Goal: Information Seeking & Learning: Understand process/instructions

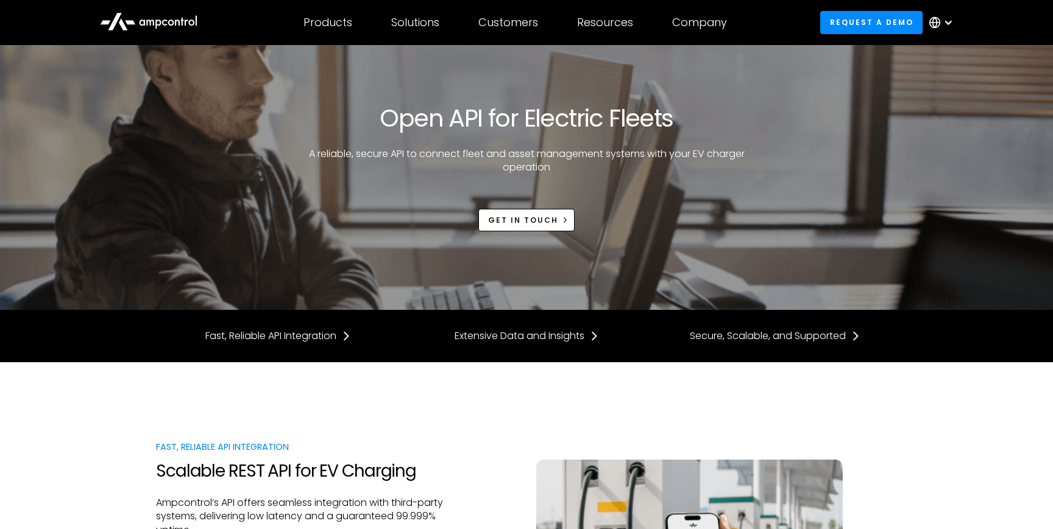
click at [946, 23] on div at bounding box center [948, 23] width 10 height 10
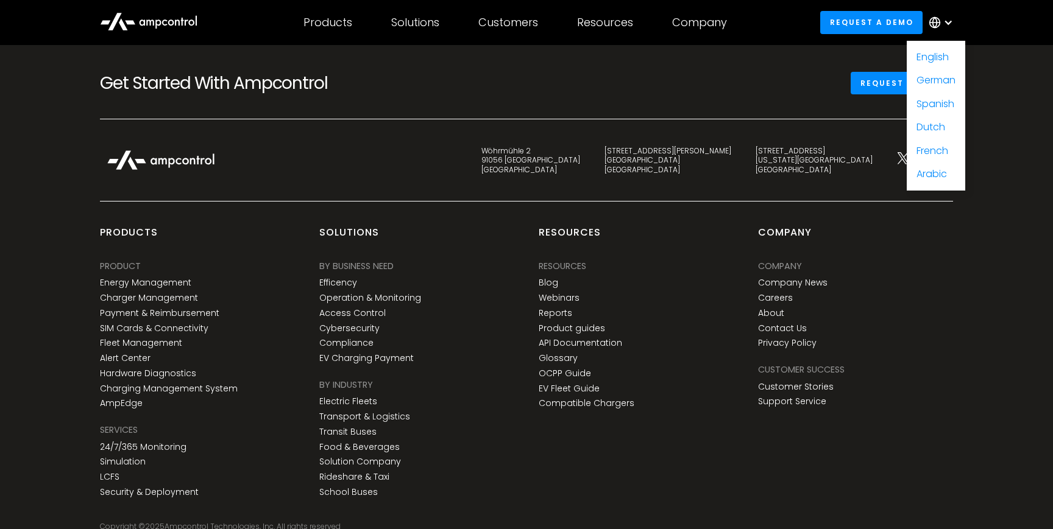
scroll to position [3133, 0]
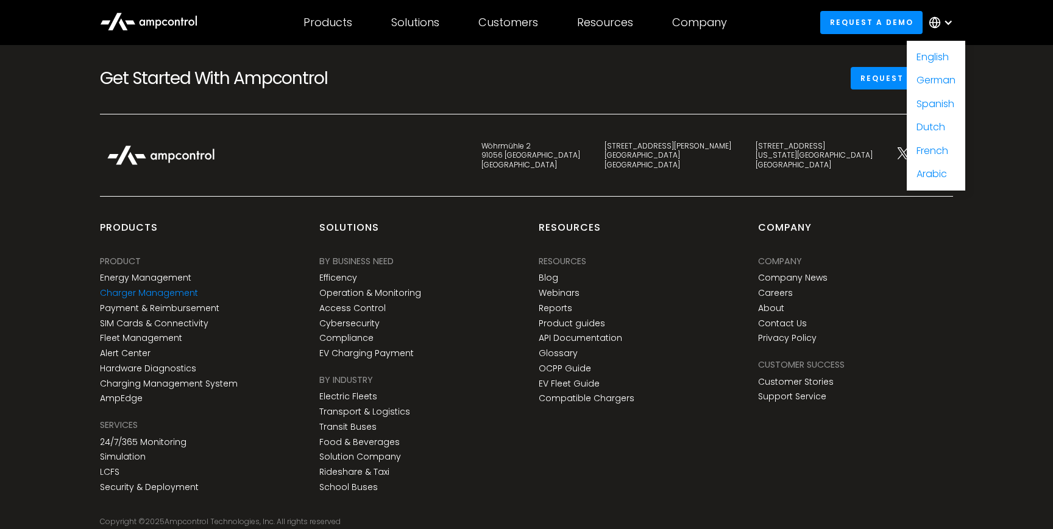
click at [162, 292] on link "Charger Management" at bounding box center [149, 293] width 98 height 10
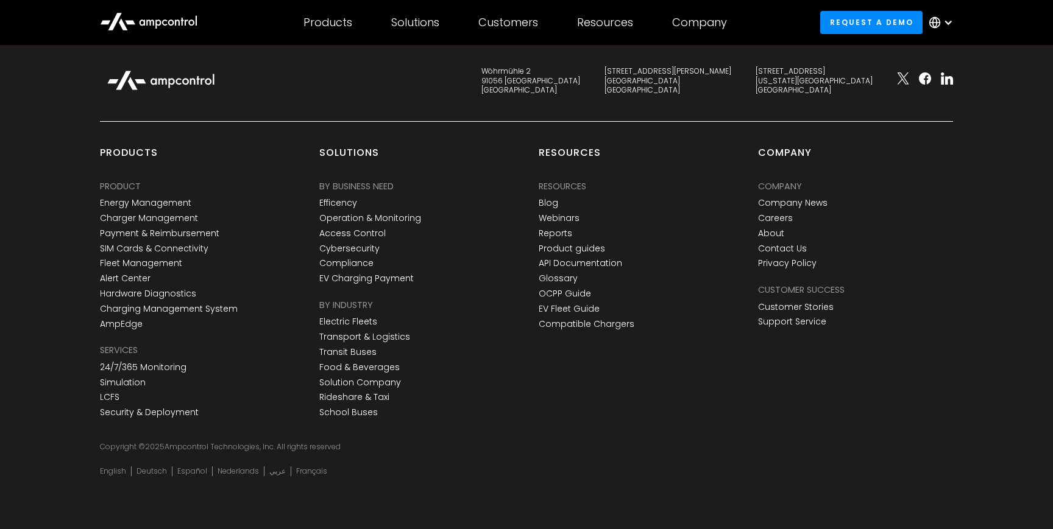
scroll to position [4582, 0]
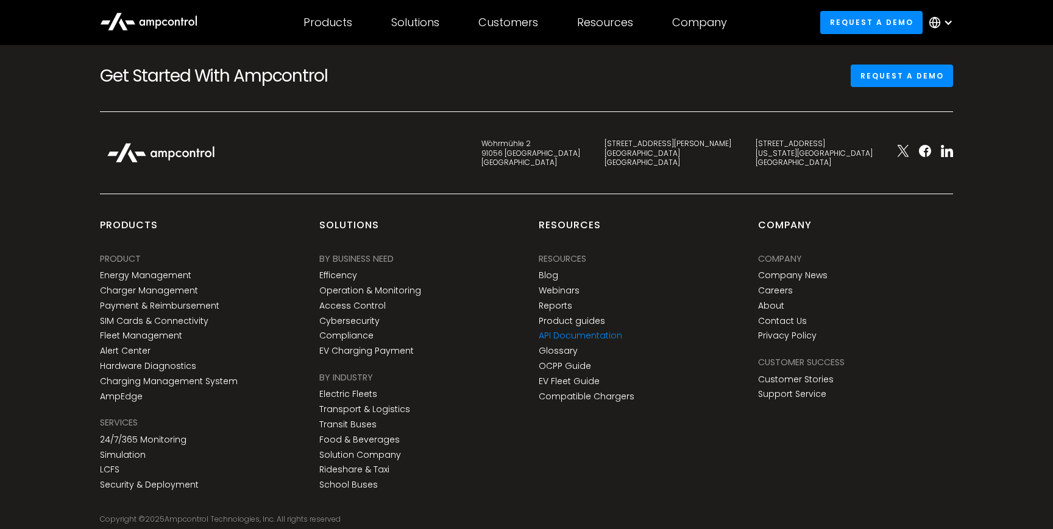
click at [581, 331] on link "API Documentation" at bounding box center [580, 336] width 83 height 10
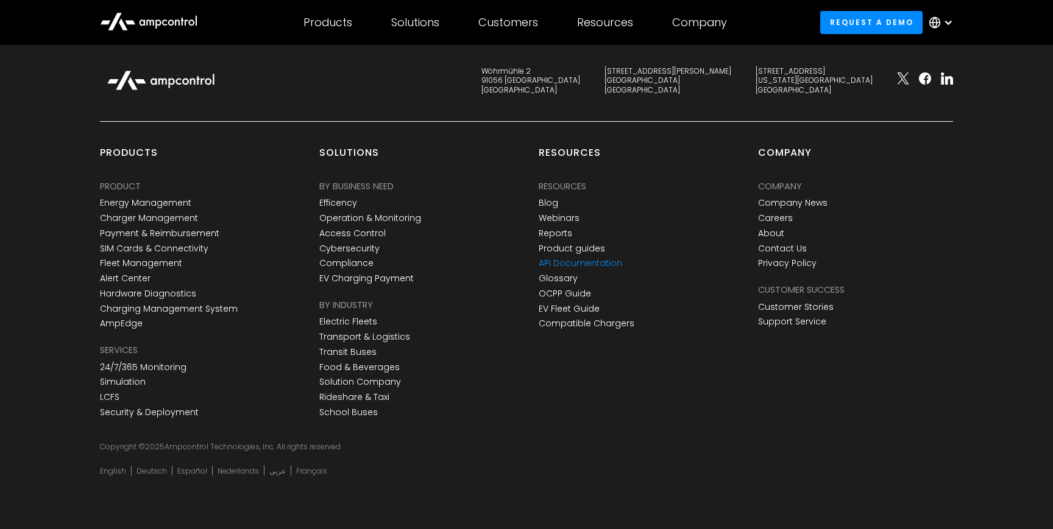
click at [574, 264] on link "API Documentation" at bounding box center [580, 263] width 83 height 10
